Goal: Information Seeking & Learning: Learn about a topic

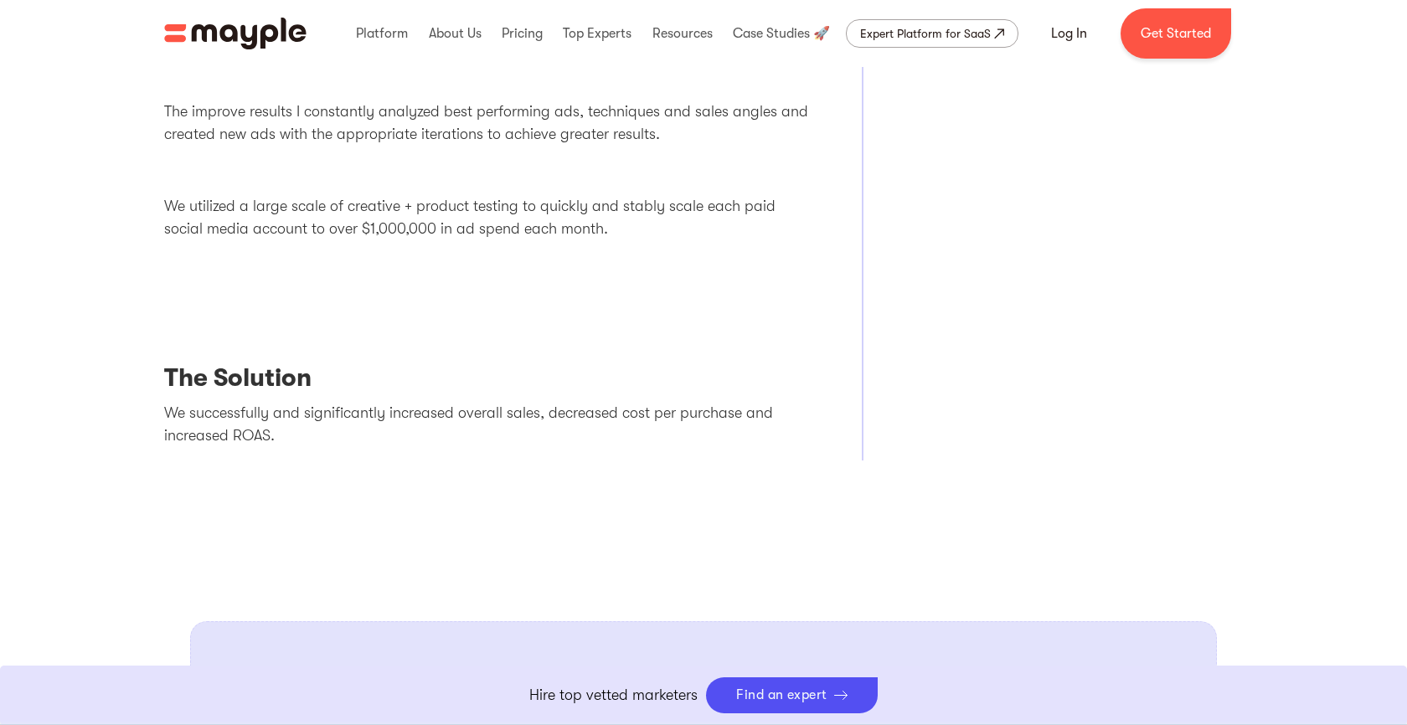
scroll to position [1133, 0]
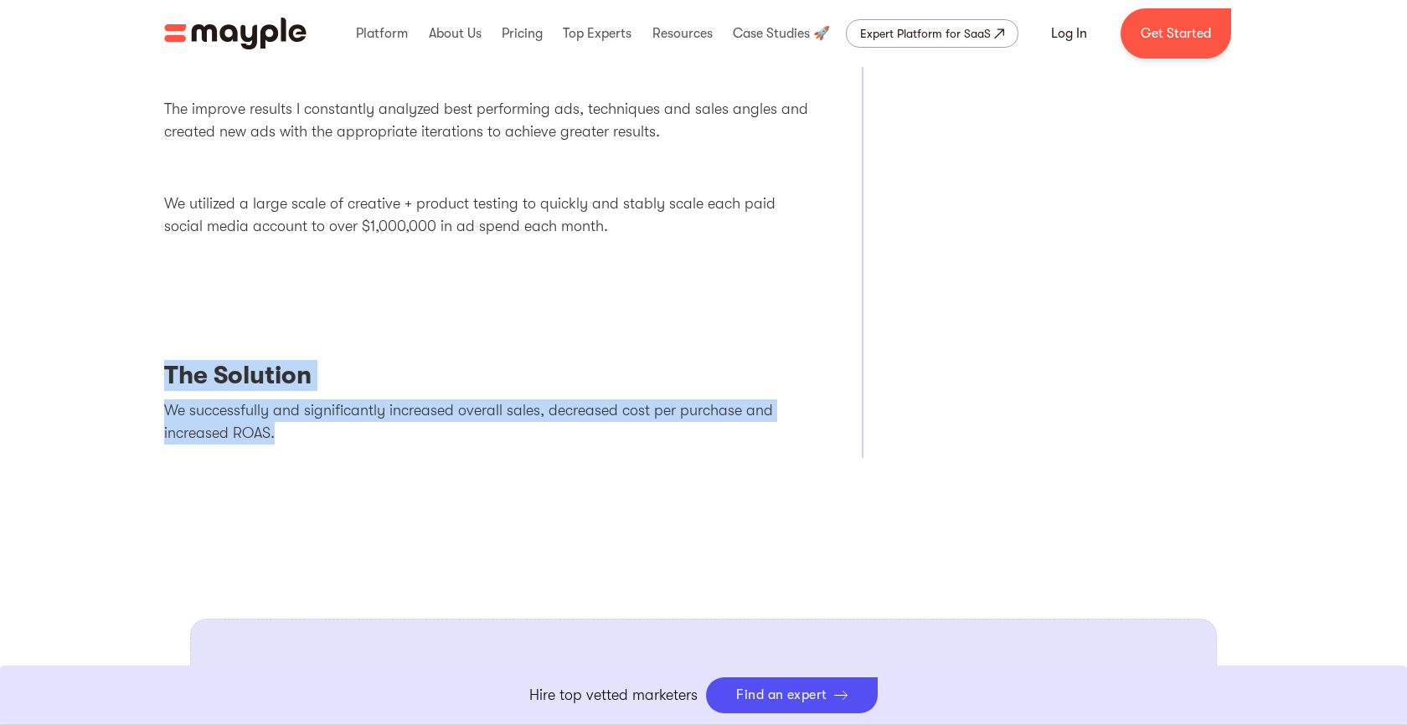
drag, startPoint x: 364, startPoint y: 452, endPoint x: 151, endPoint y: 359, distance: 232.9
click at [150, 359] on body "By continuing to use this site you agree to our Cookie Policy Got it Join us LI…" at bounding box center [703, 621] width 1407 height 3508
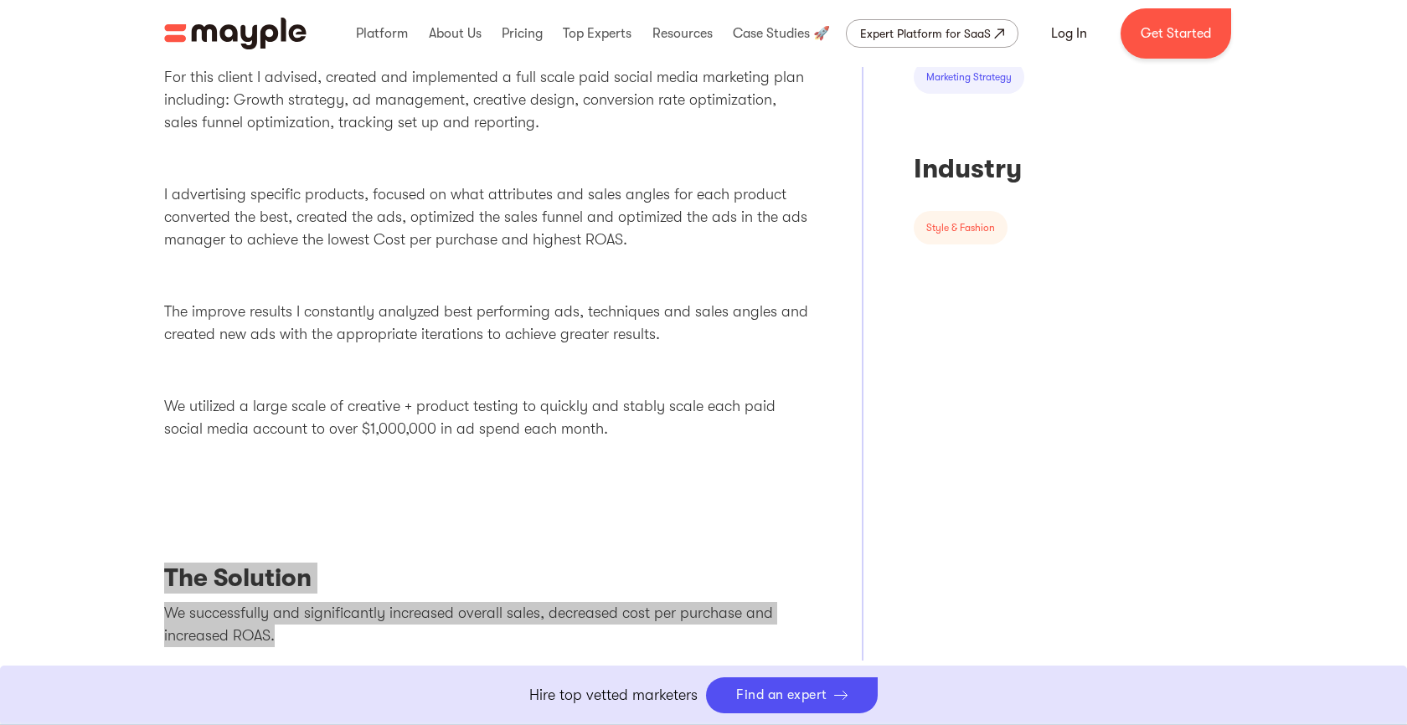
scroll to position [929, 0]
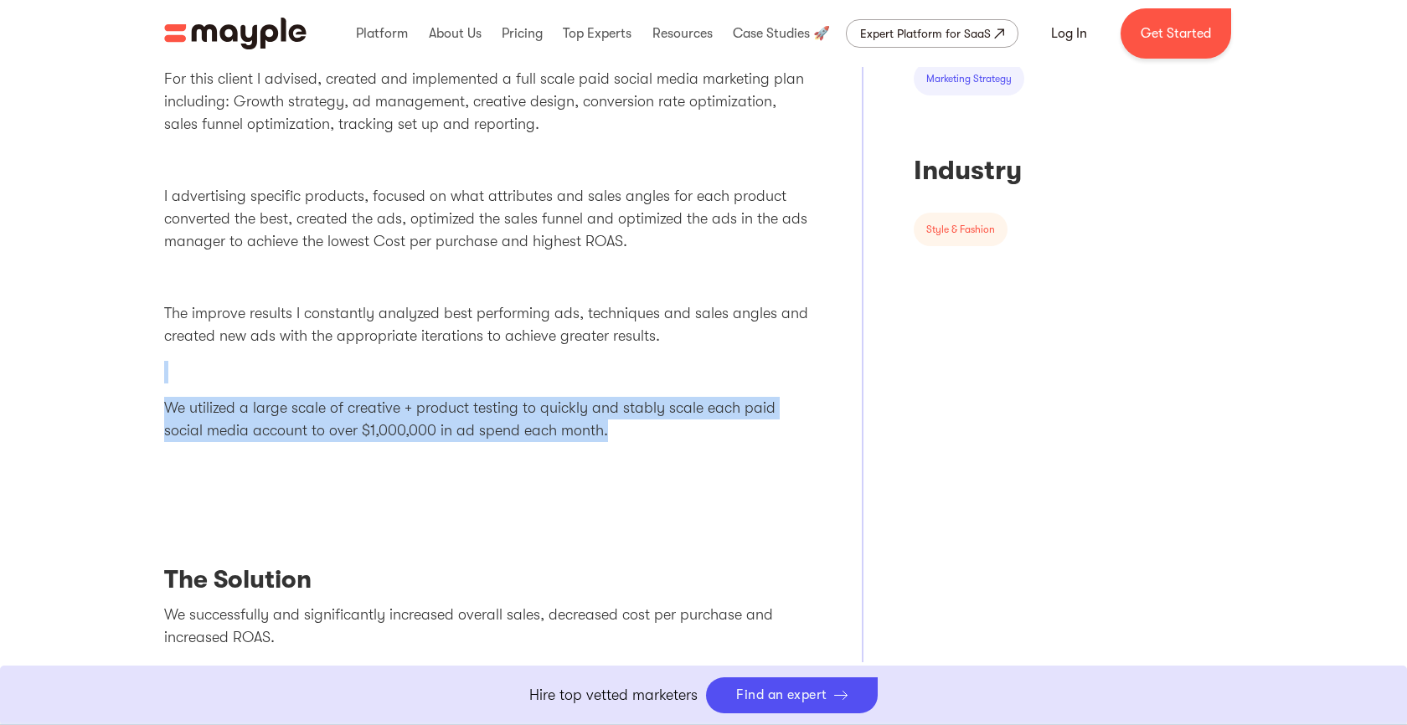
drag, startPoint x: 600, startPoint y: 433, endPoint x: 95, endPoint y: 377, distance: 508.9
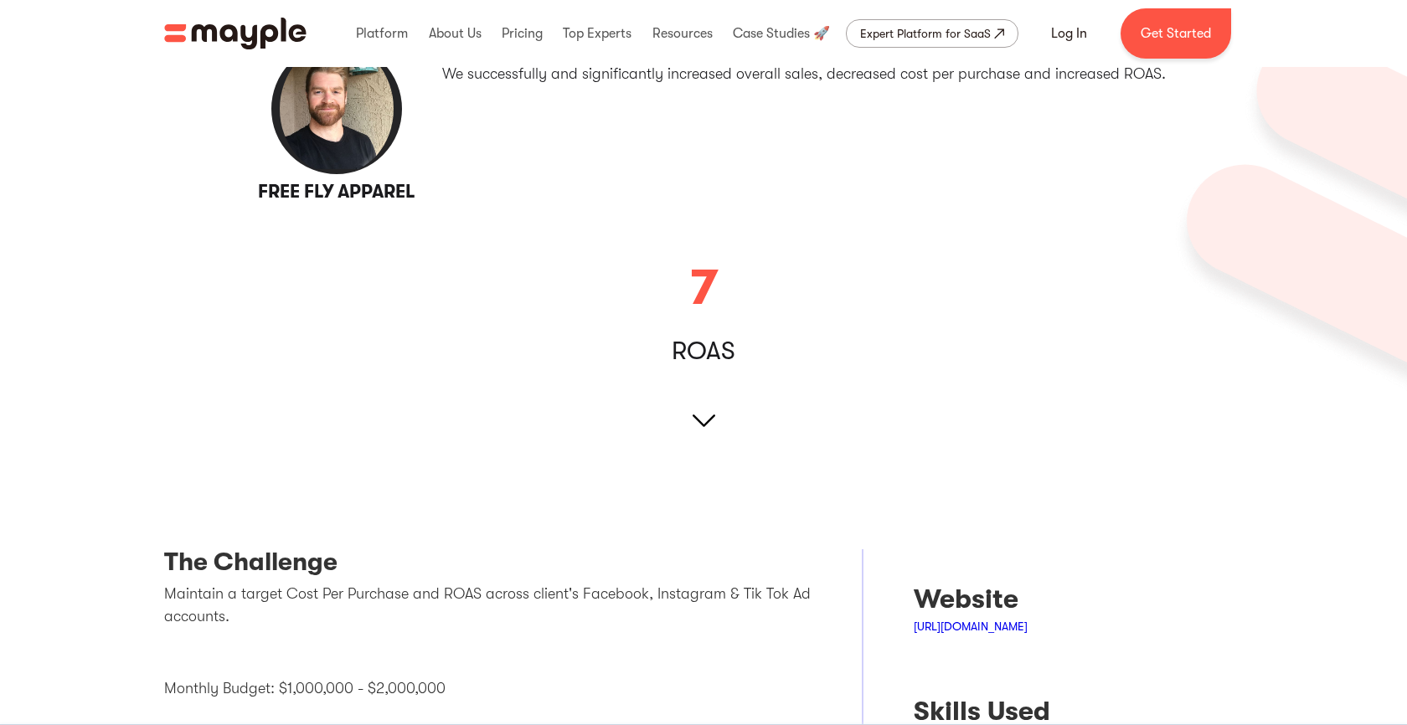
scroll to position [176, 0]
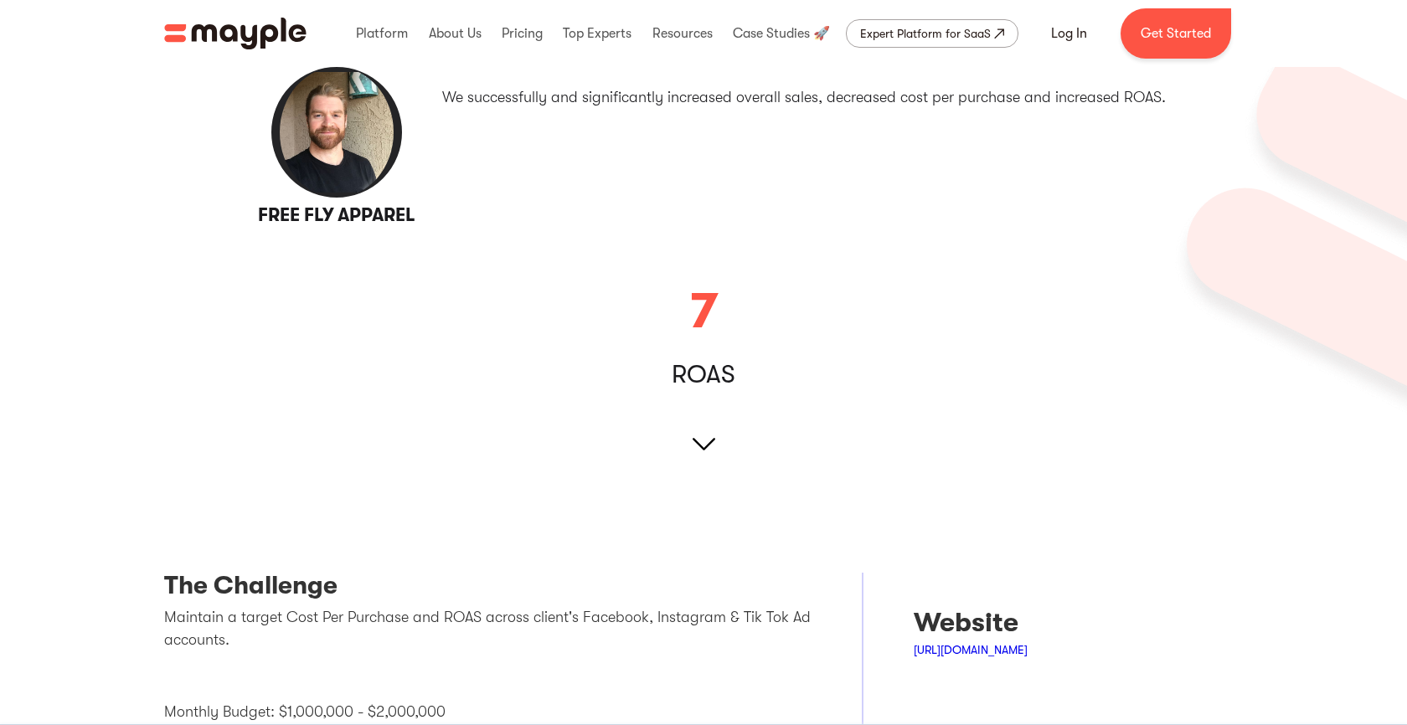
click at [705, 443] on img at bounding box center [703, 444] width 23 height 23
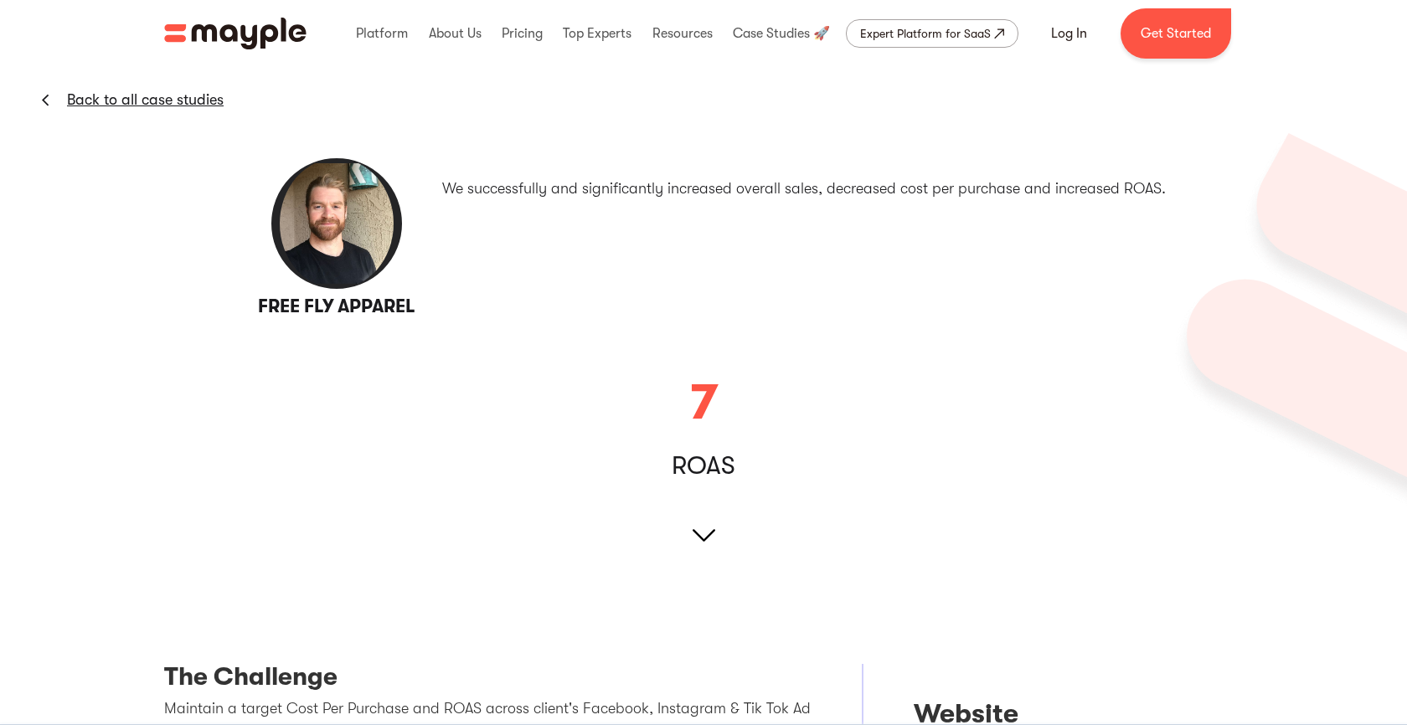
scroll to position [0, 0]
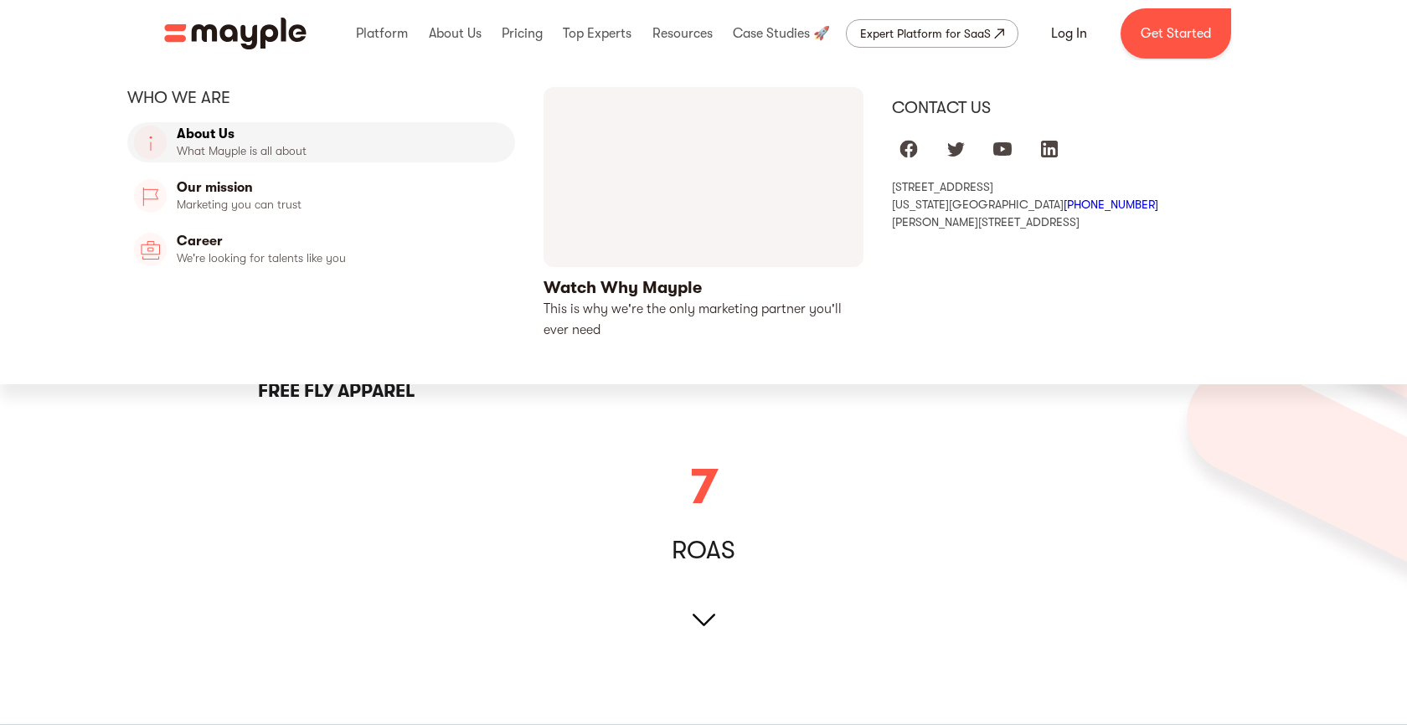
click at [265, 142] on link "About Us" at bounding box center [321, 142] width 388 height 40
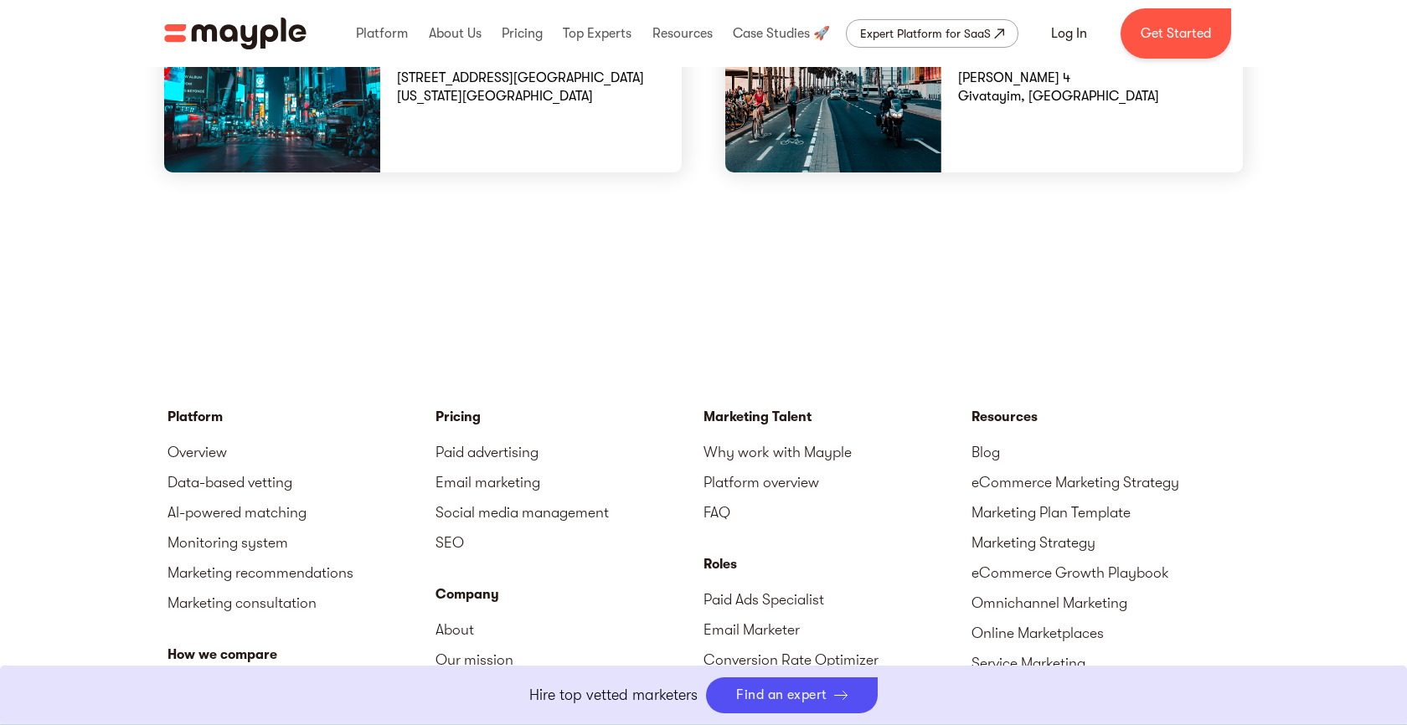
scroll to position [4824, 0]
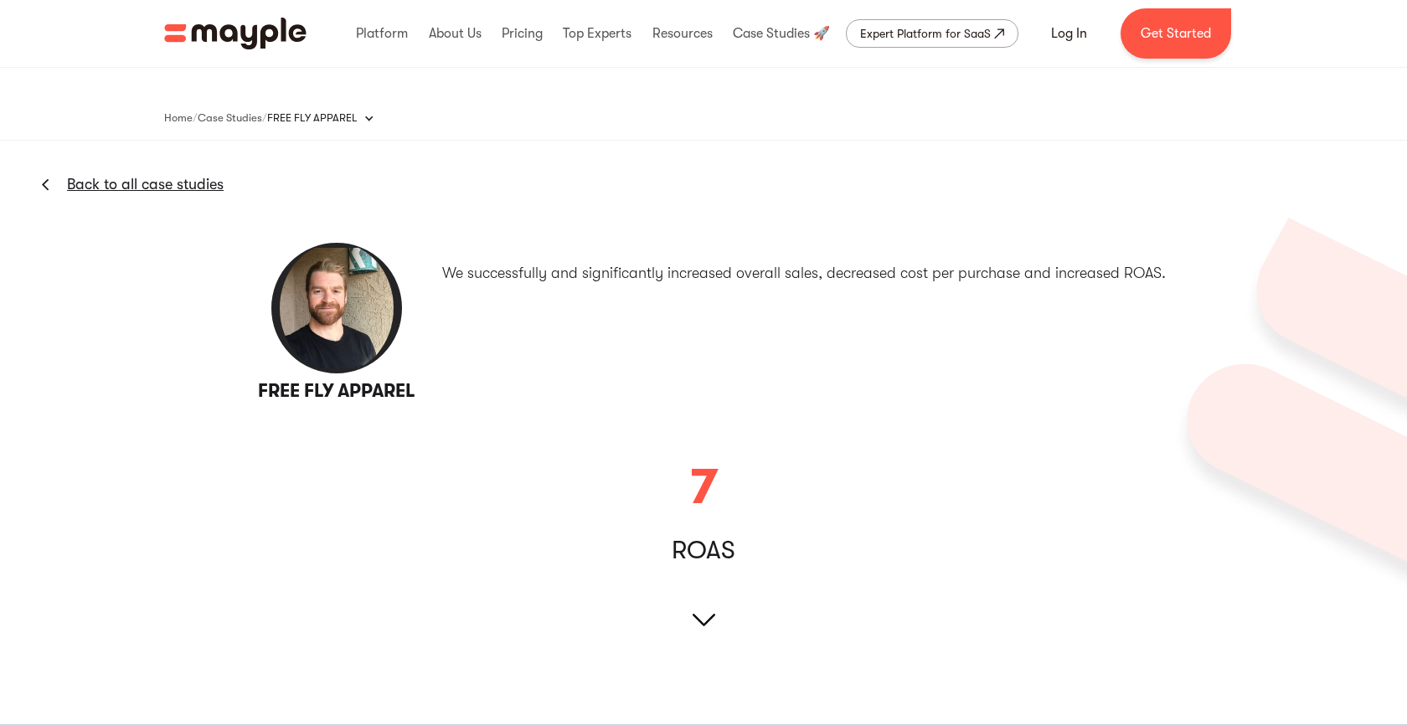
click at [347, 324] on img at bounding box center [337, 308] width 134 height 134
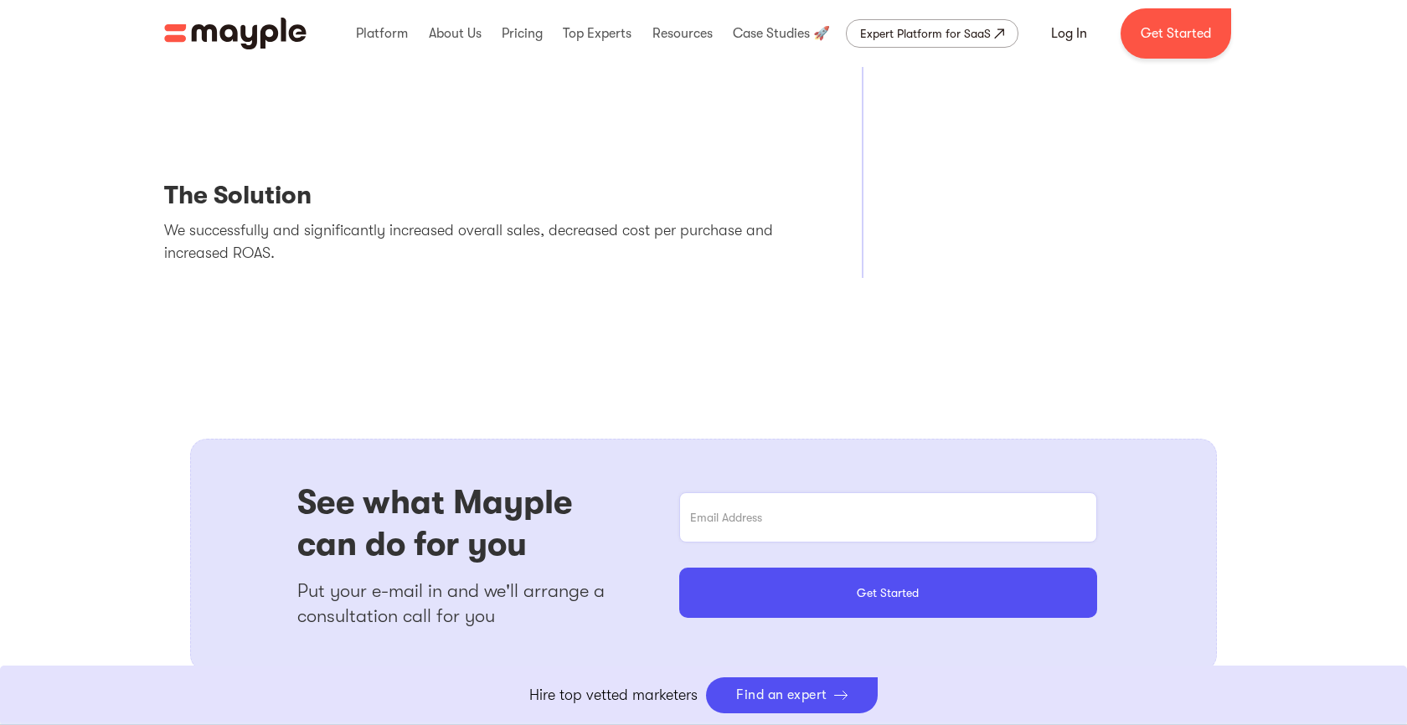
scroll to position [803, 0]
